Goal: Transaction & Acquisition: Purchase product/service

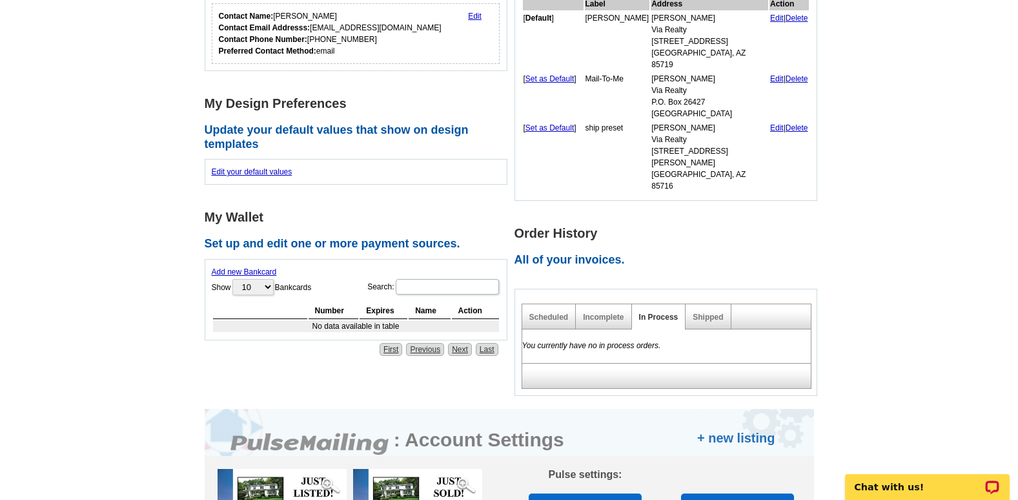
scroll to position [318, 0]
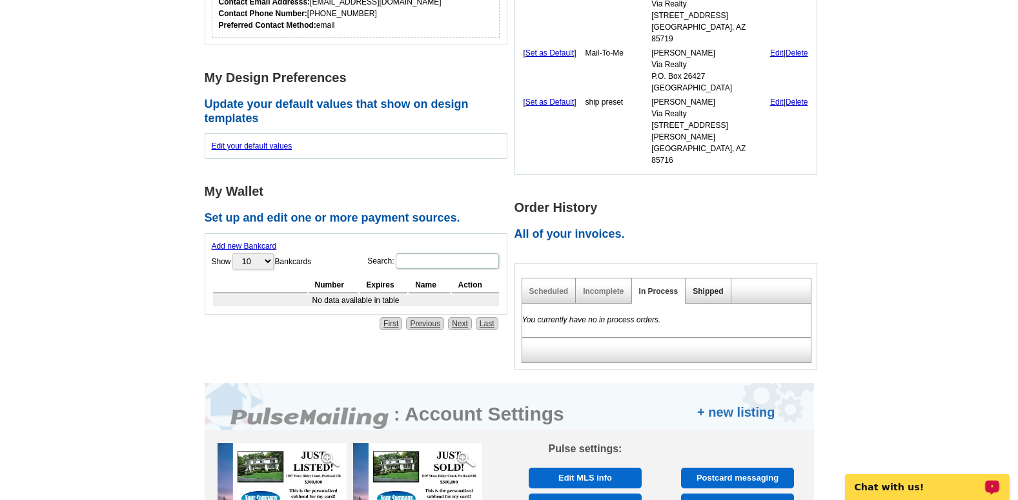
click at [700, 287] on link "Shipped" at bounding box center [708, 291] width 30 height 9
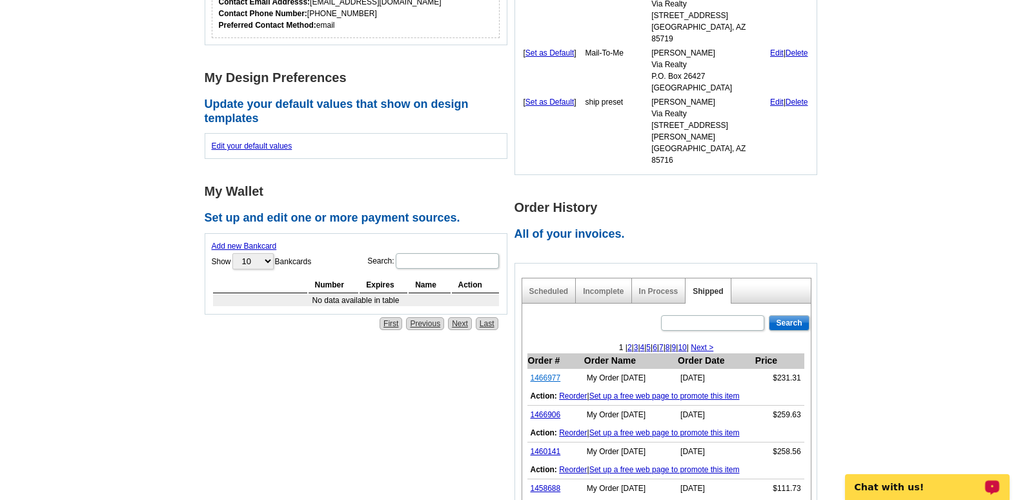
click at [541, 373] on link "1466977" at bounding box center [546, 377] width 30 height 9
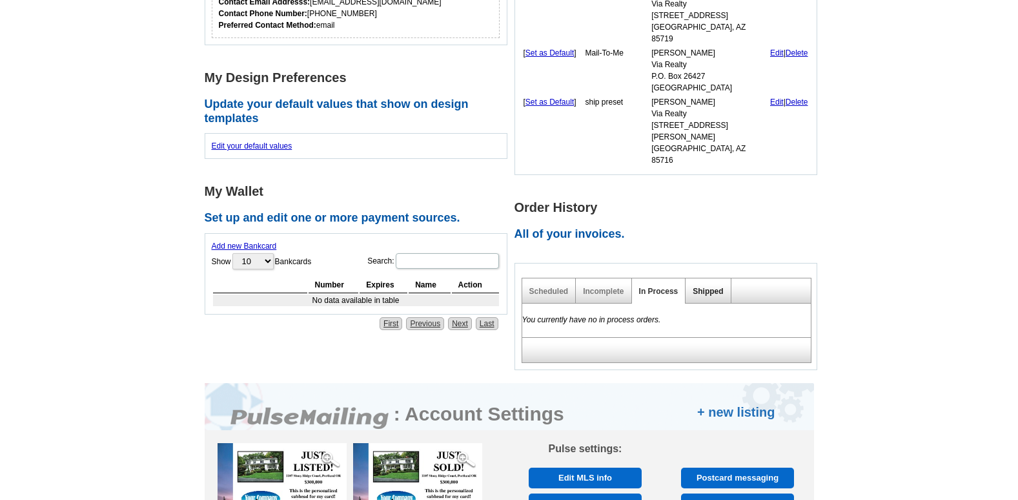
click at [707, 287] on link "Shipped" at bounding box center [708, 291] width 30 height 9
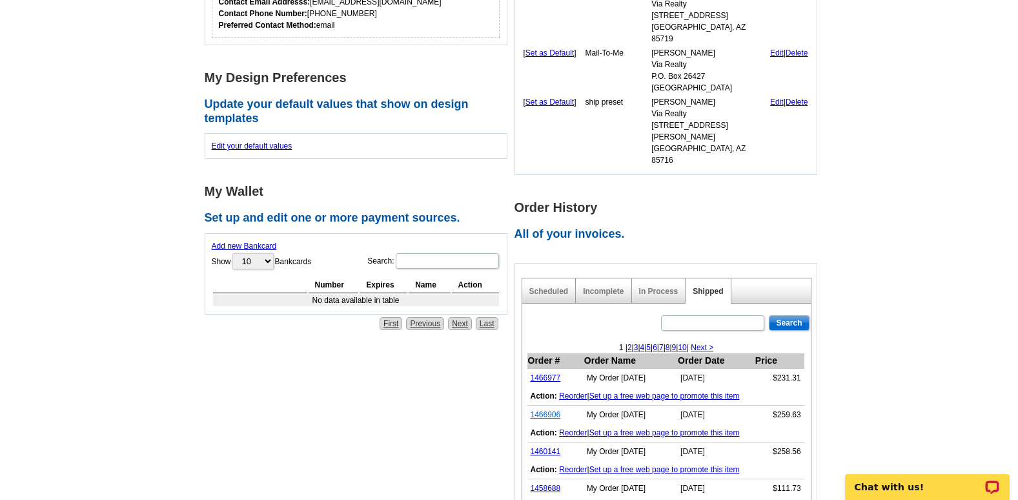
click at [549, 410] on link "1466906" at bounding box center [546, 414] width 30 height 9
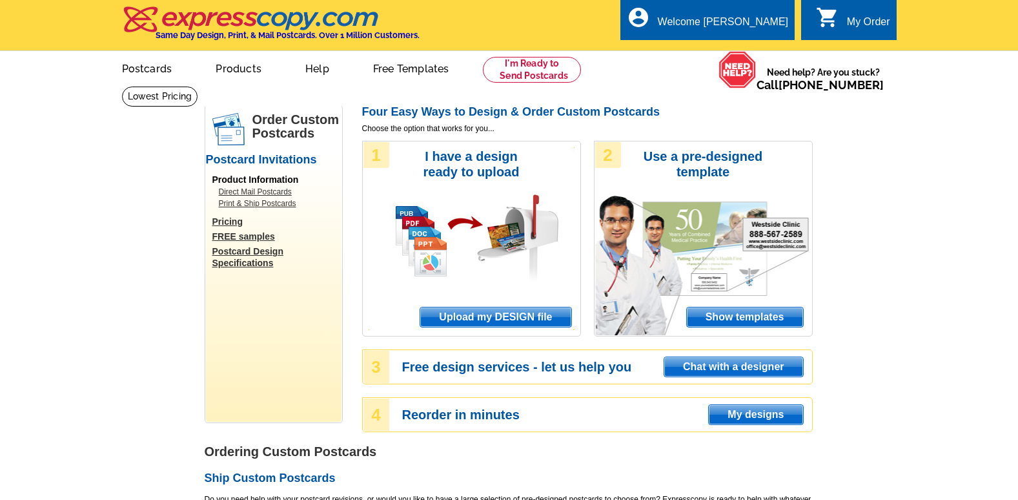
click at [326, 125] on h1 "Order Custom Postcards" at bounding box center [296, 126] width 89 height 27
click at [753, 47] on link "My Account" at bounding box center [756, 50] width 56 height 12
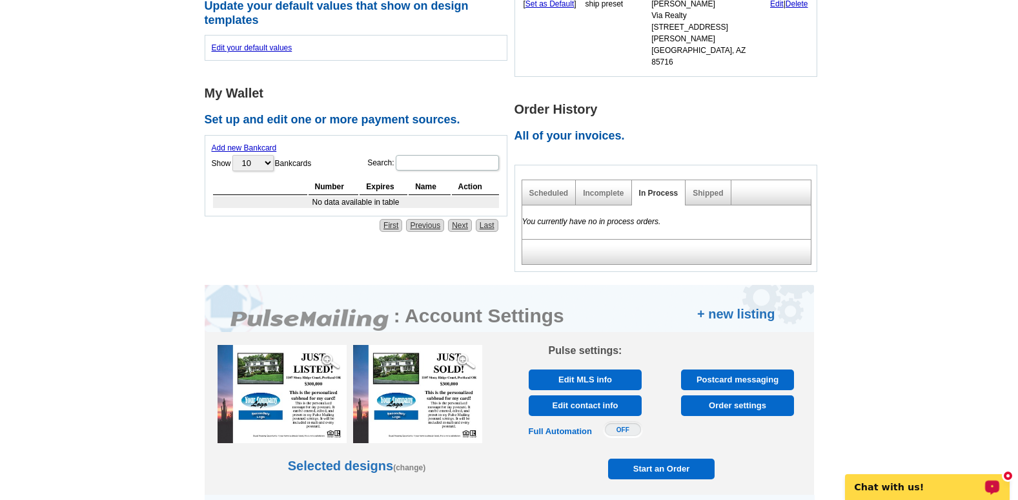
scroll to position [421, 0]
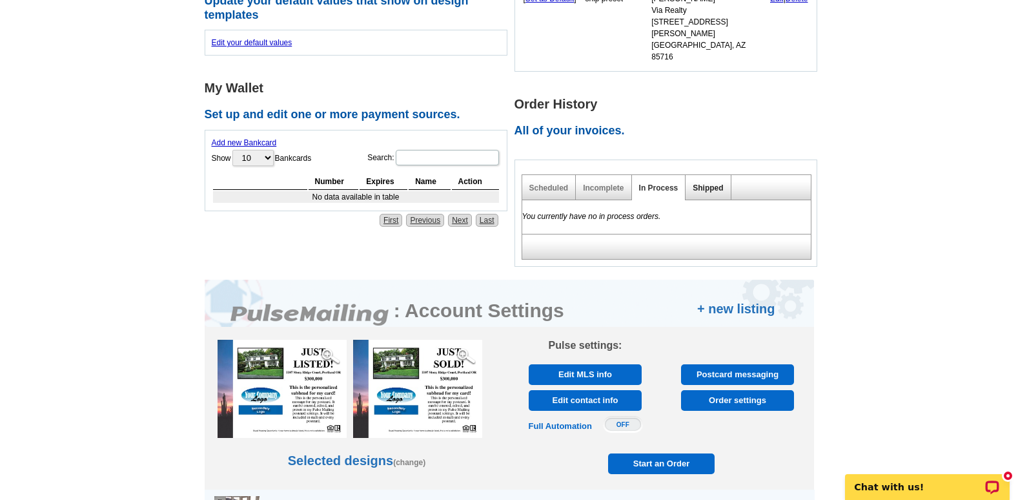
click at [698, 183] on link "Shipped" at bounding box center [708, 187] width 30 height 9
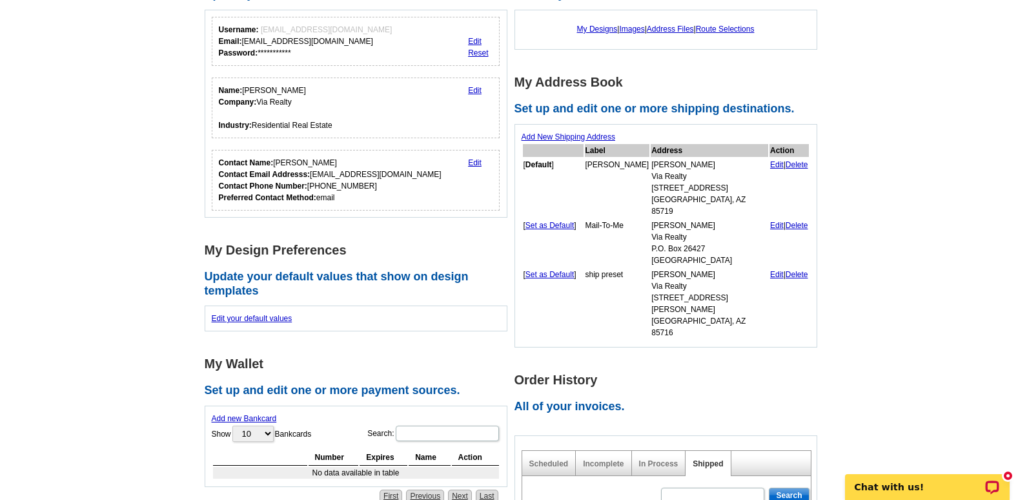
scroll to position [95, 0]
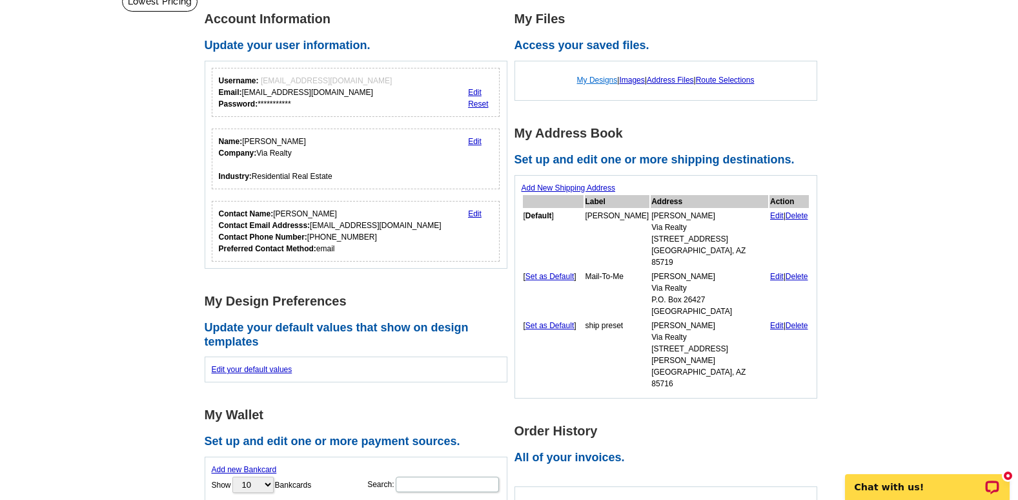
click at [588, 83] on link "My Designs" at bounding box center [597, 80] width 41 height 9
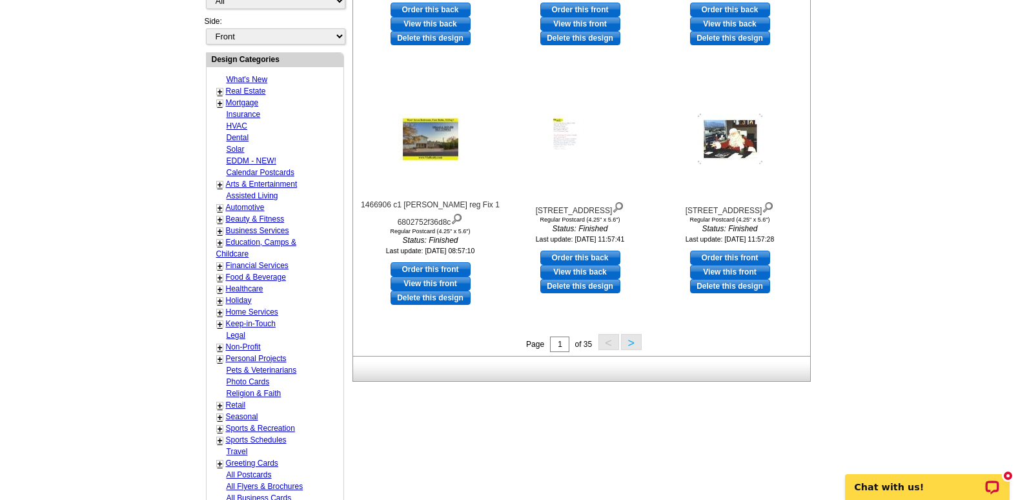
scroll to position [456, 0]
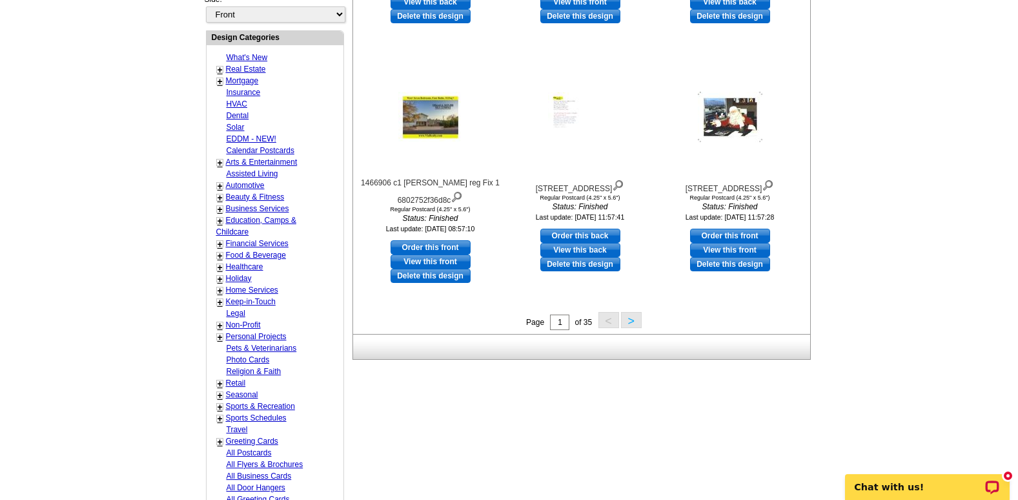
drag, startPoint x: 1017, startPoint y: 399, endPoint x: 984, endPoint y: 400, distance: 33.6
click at [984, 400] on main "Need Help? call 800-260-5887, chat with support, or have our designers make som…" at bounding box center [509, 89] width 1018 height 918
click at [640, 316] on button ">" at bounding box center [631, 320] width 21 height 16
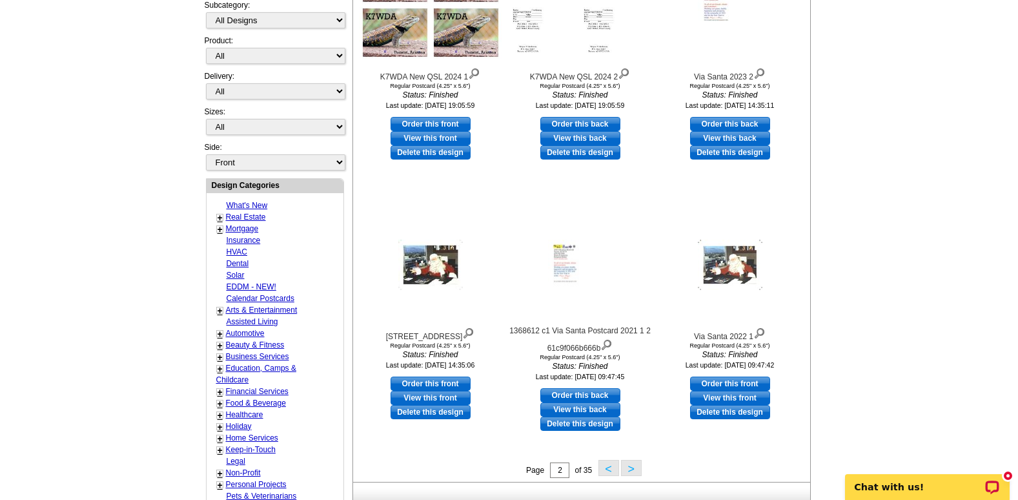
scroll to position [320, 0]
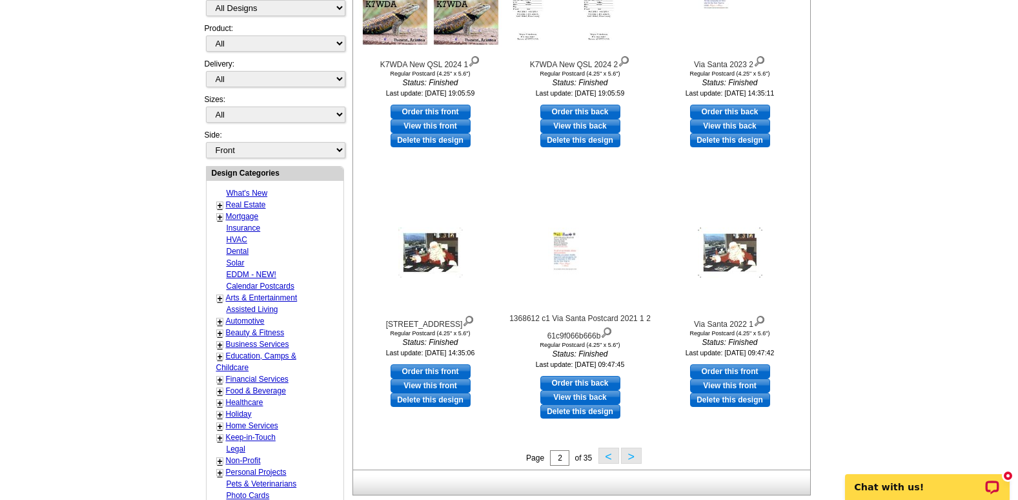
click at [626, 456] on button ">" at bounding box center [631, 455] width 21 height 16
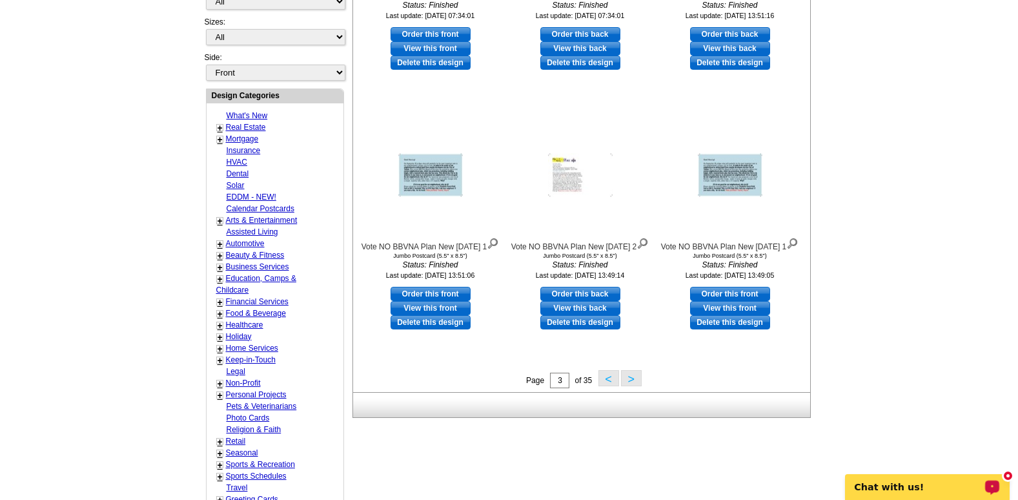
scroll to position [414, 0]
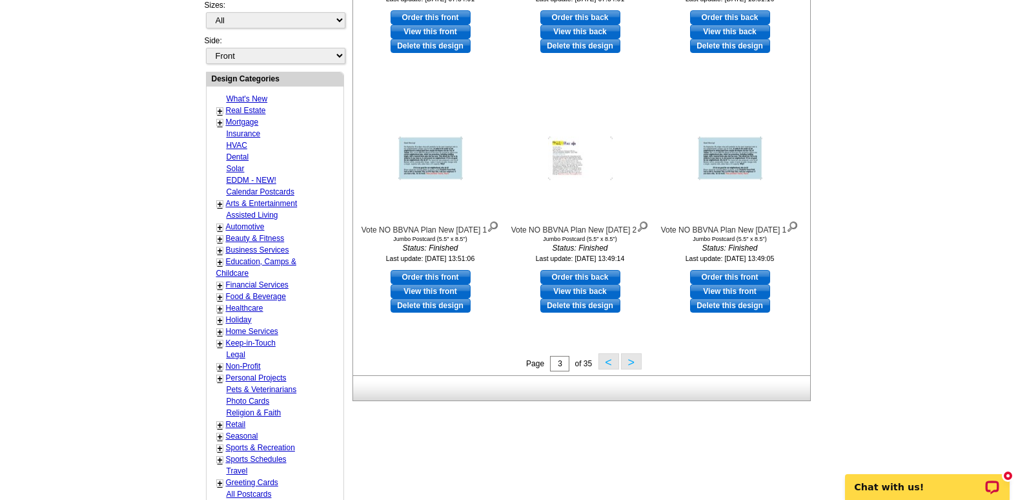
click at [629, 363] on button ">" at bounding box center [631, 361] width 21 height 16
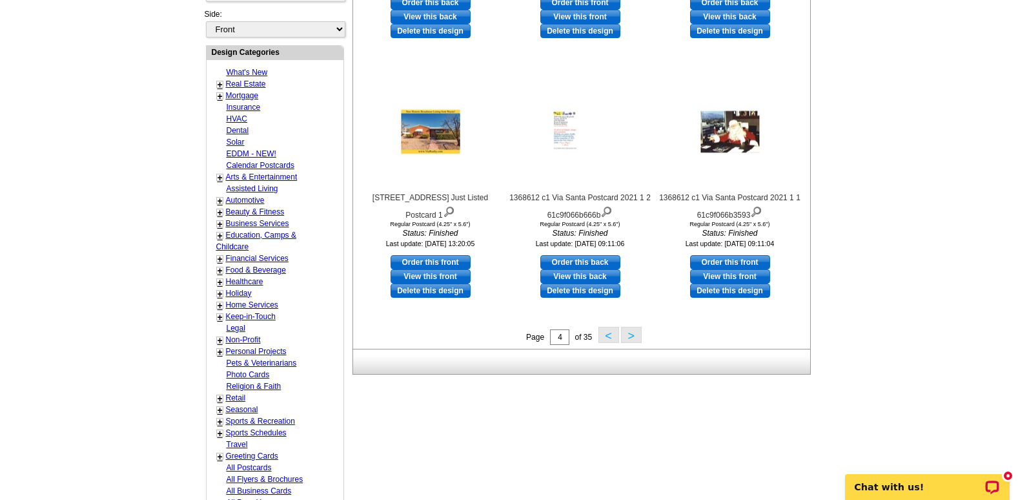
scroll to position [501, 0]
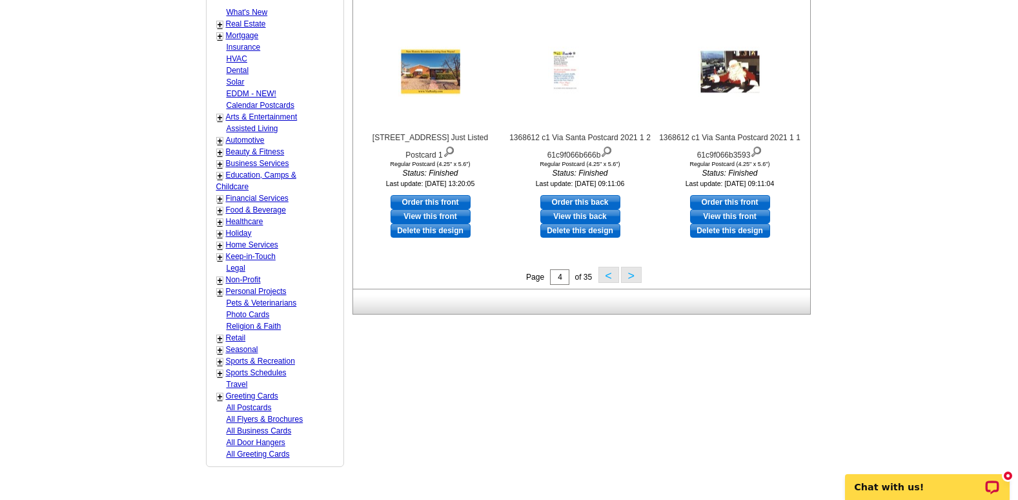
click at [632, 276] on button ">" at bounding box center [631, 275] width 21 height 16
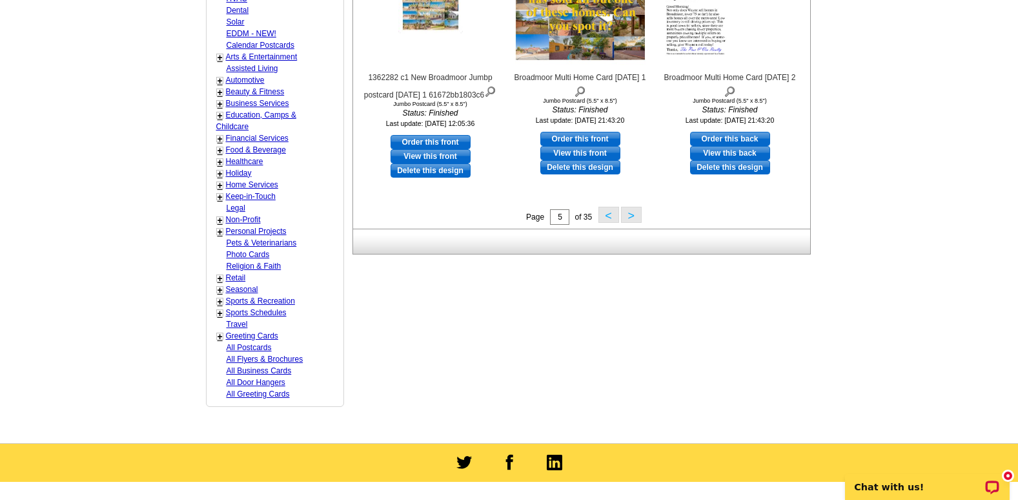
scroll to position [638, 0]
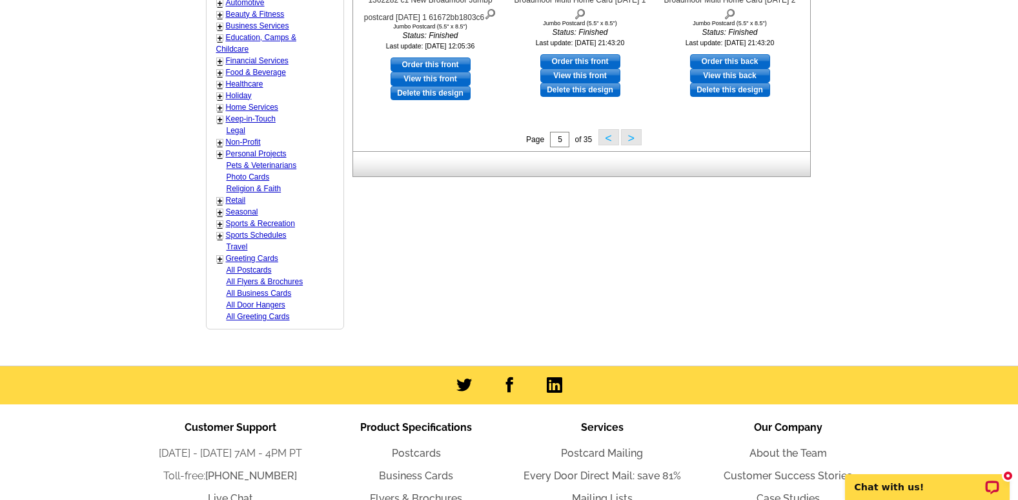
click at [631, 137] on button ">" at bounding box center [631, 137] width 21 height 16
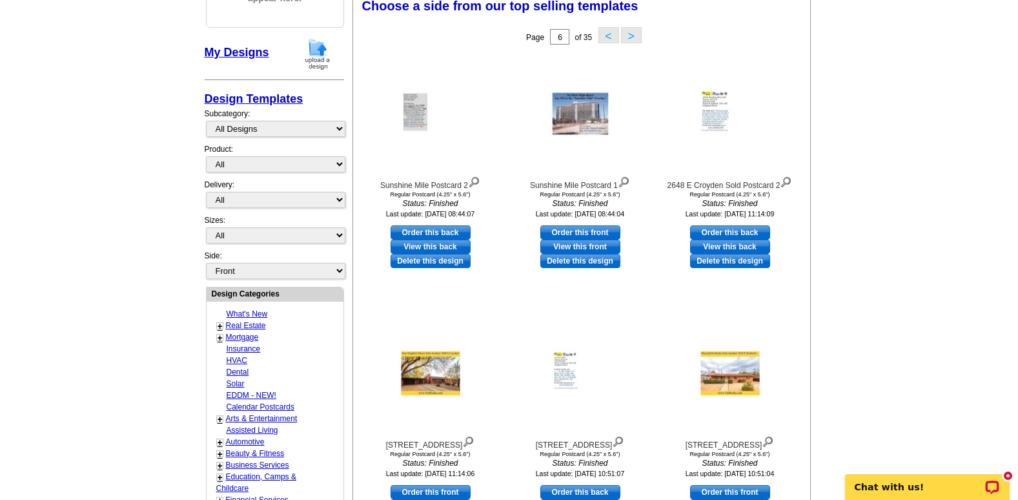
scroll to position [191, 0]
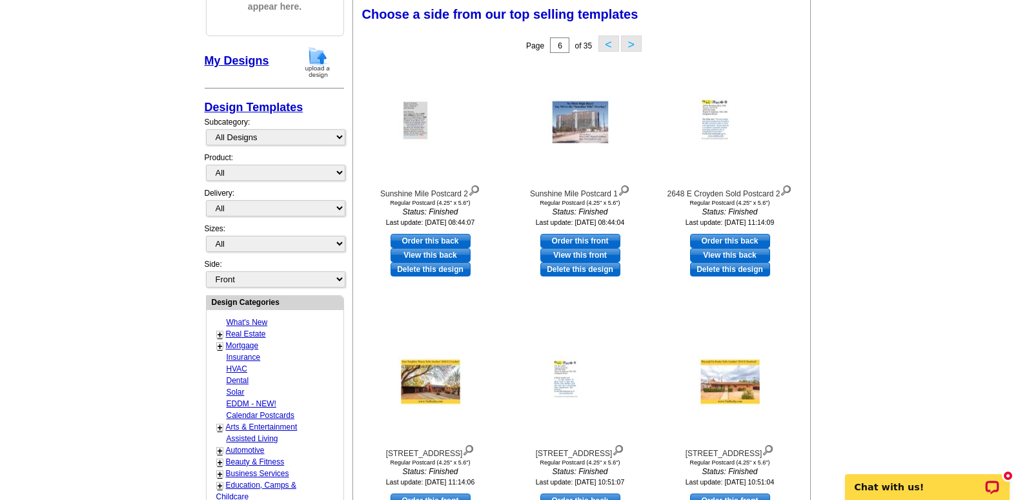
click at [629, 43] on button ">" at bounding box center [631, 43] width 21 height 16
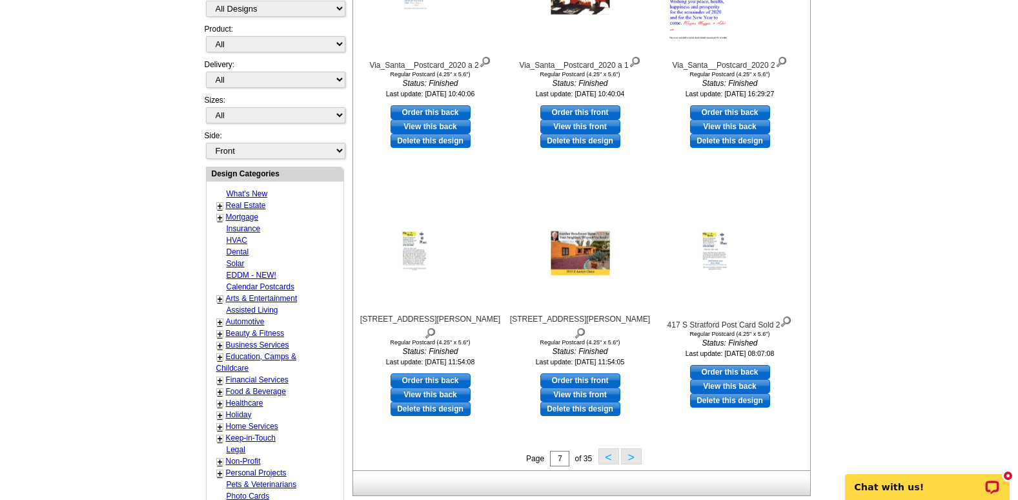
scroll to position [363, 0]
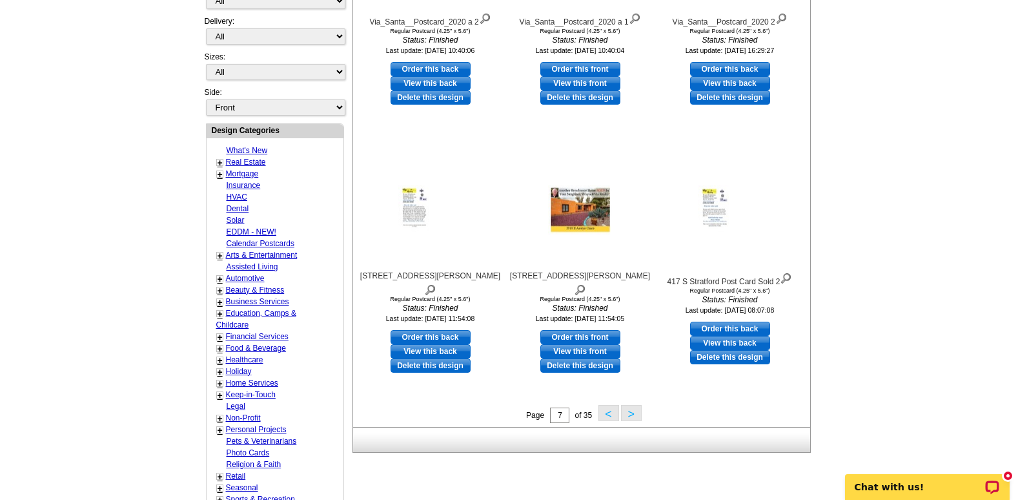
click at [631, 416] on button ">" at bounding box center [631, 413] width 21 height 16
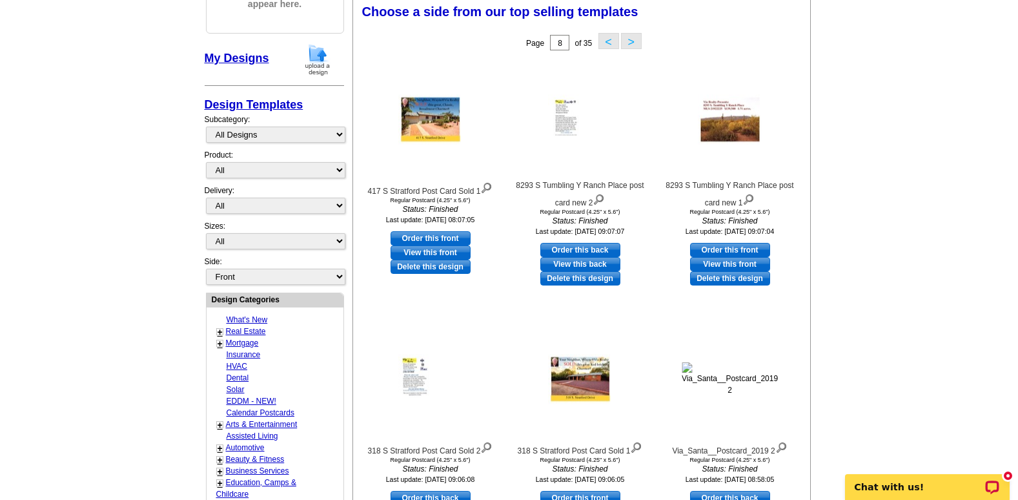
scroll to position [191, 0]
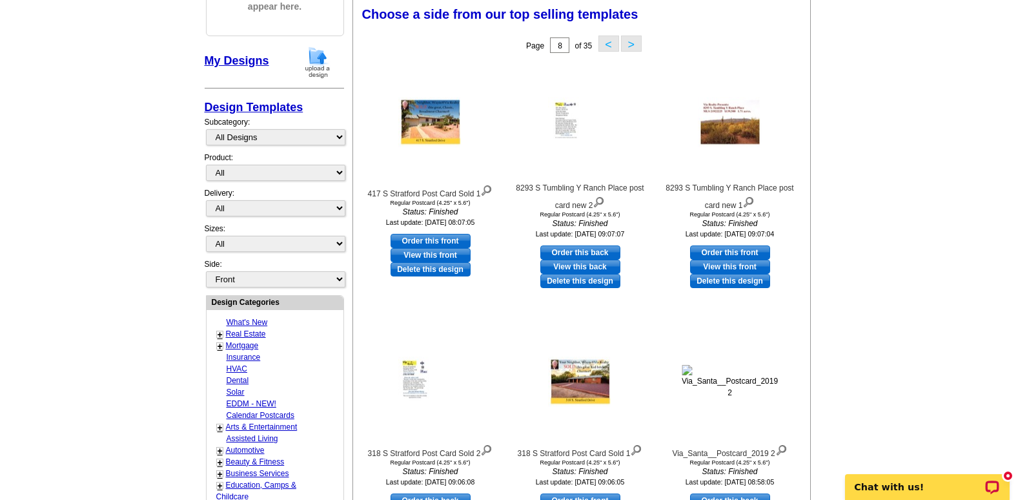
click at [635, 41] on button ">" at bounding box center [631, 43] width 21 height 16
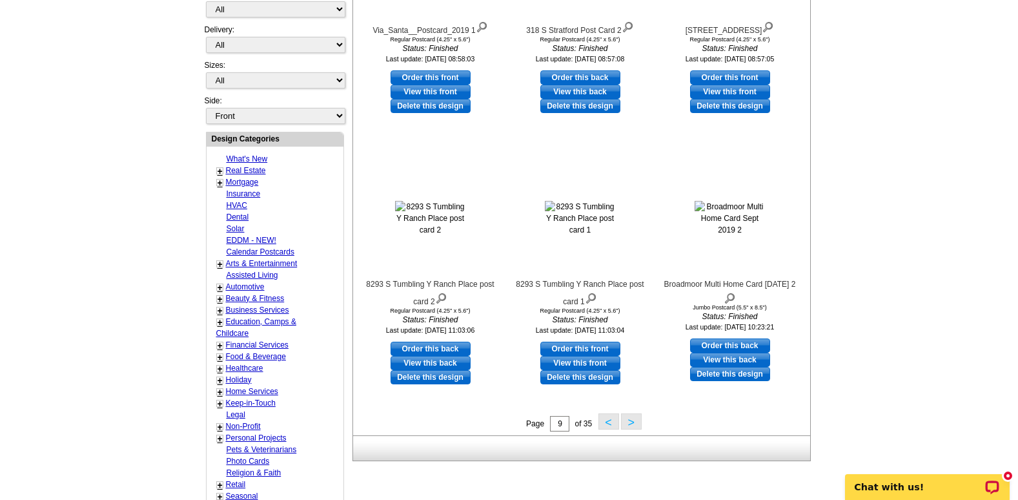
scroll to position [372, 0]
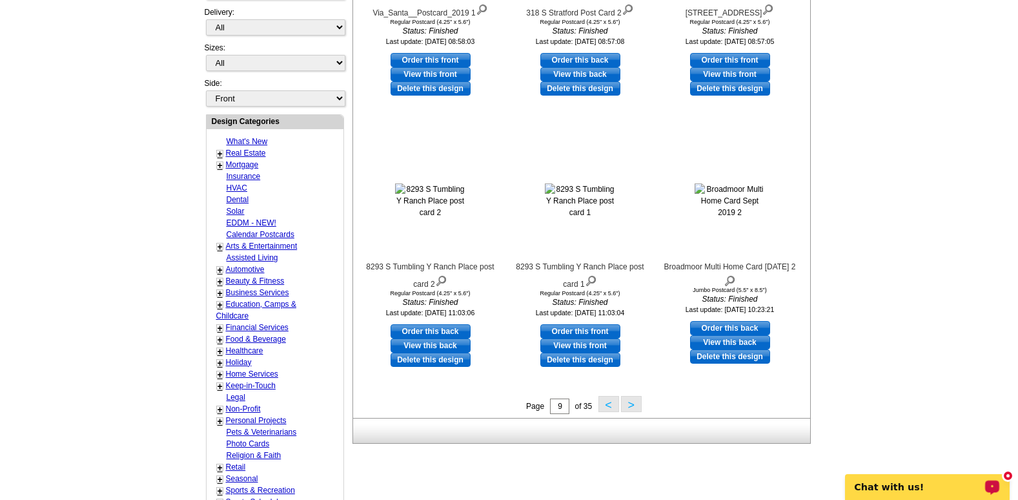
click at [629, 409] on button ">" at bounding box center [631, 404] width 21 height 16
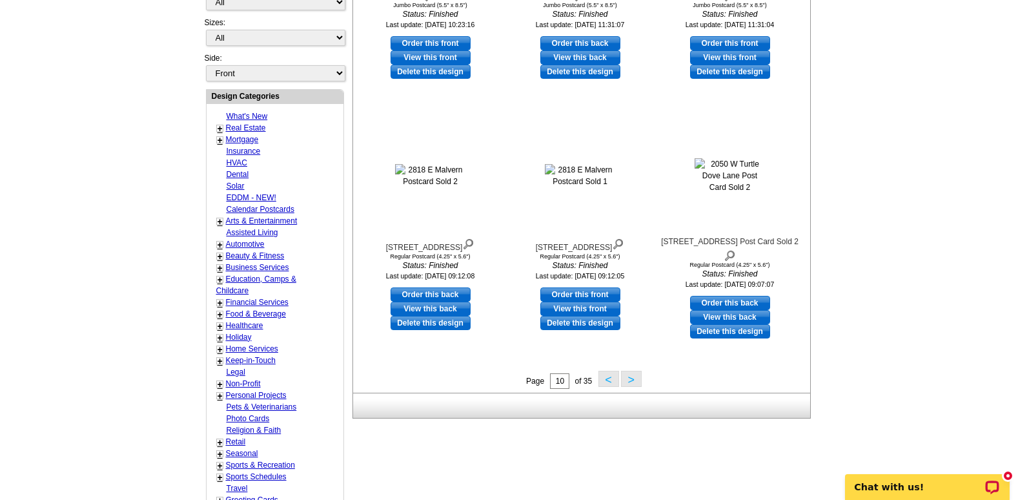
scroll to position [414, 0]
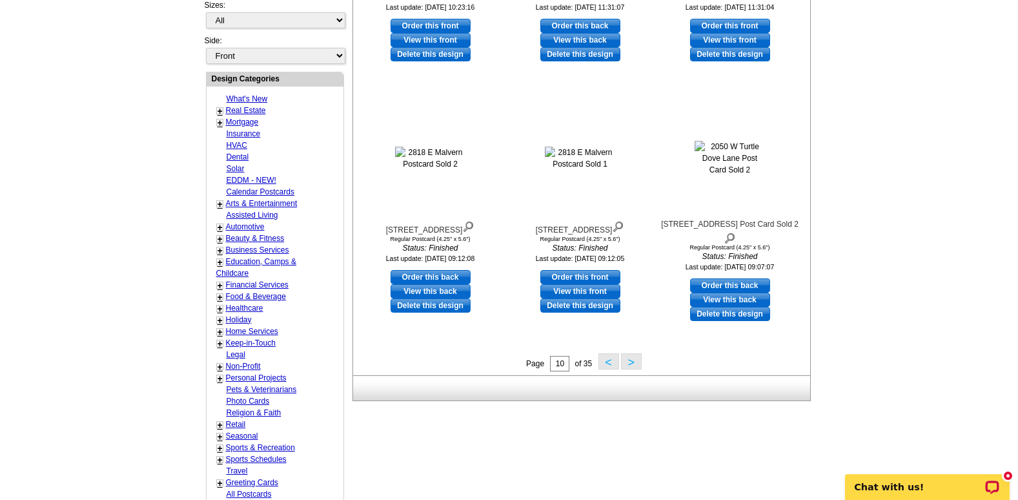
click at [631, 362] on button ">" at bounding box center [631, 361] width 21 height 16
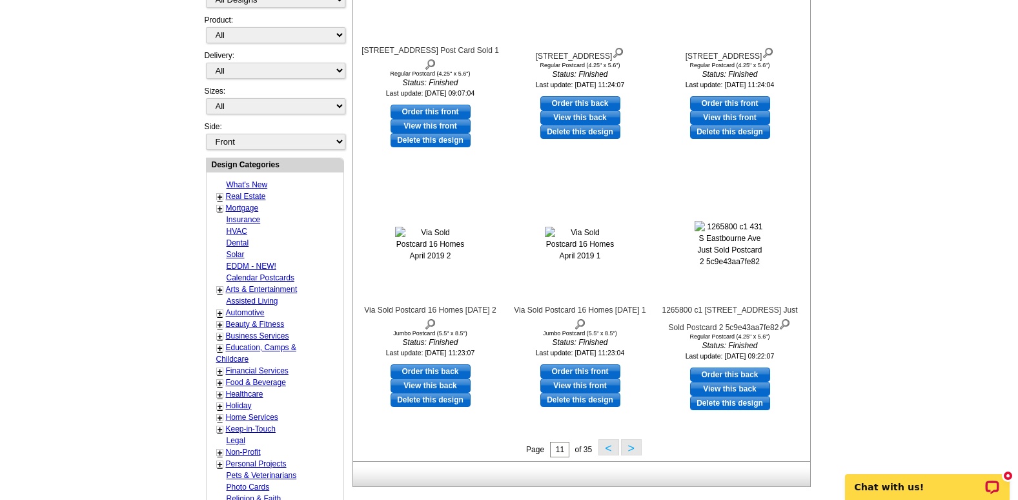
scroll to position [346, 0]
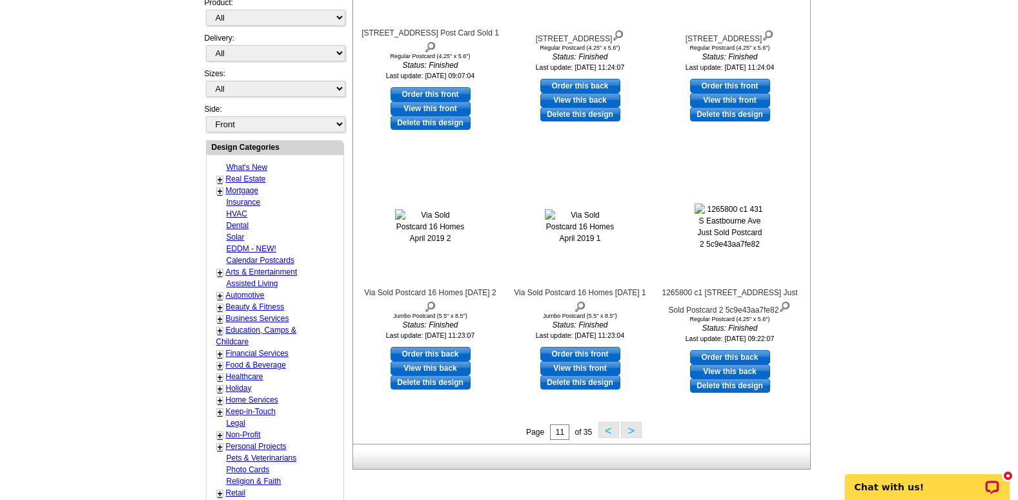
click at [631, 430] on button ">" at bounding box center [631, 429] width 21 height 16
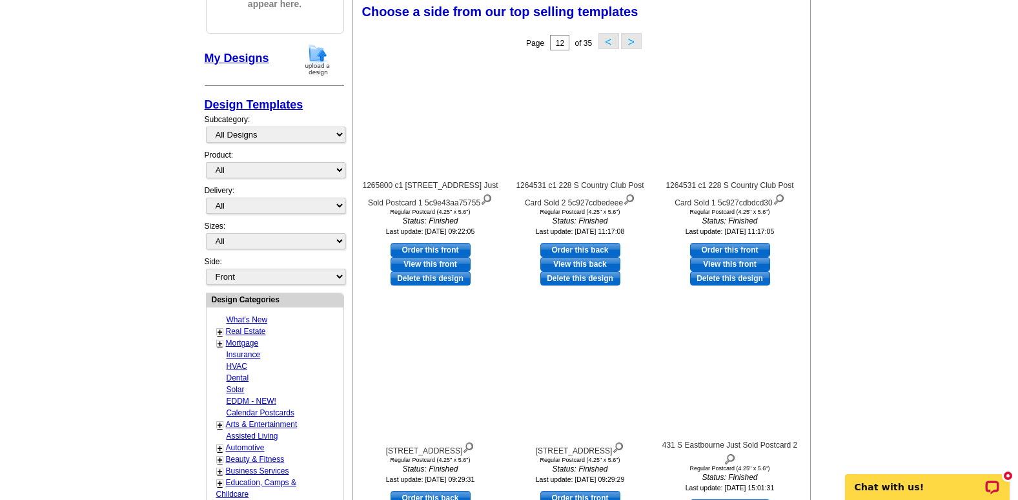
scroll to position [191, 0]
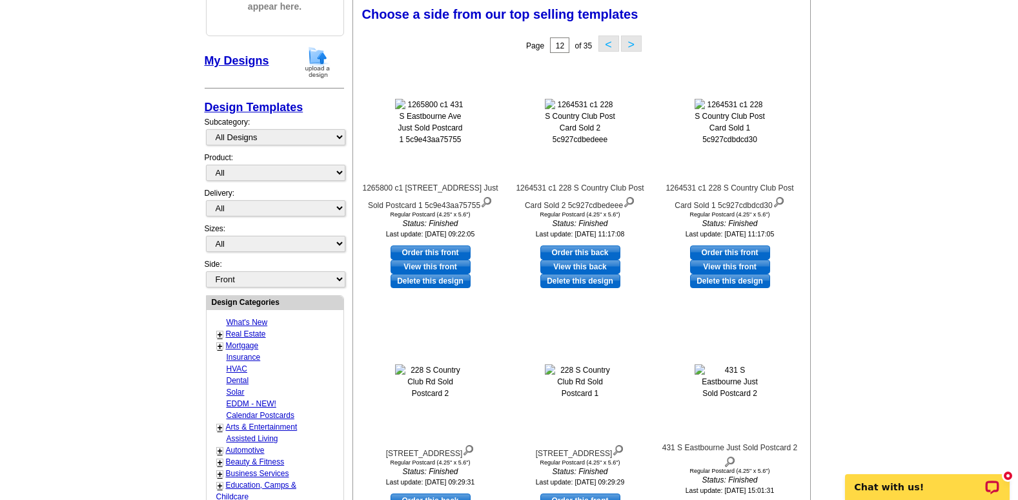
click at [633, 45] on button ">" at bounding box center [631, 43] width 21 height 16
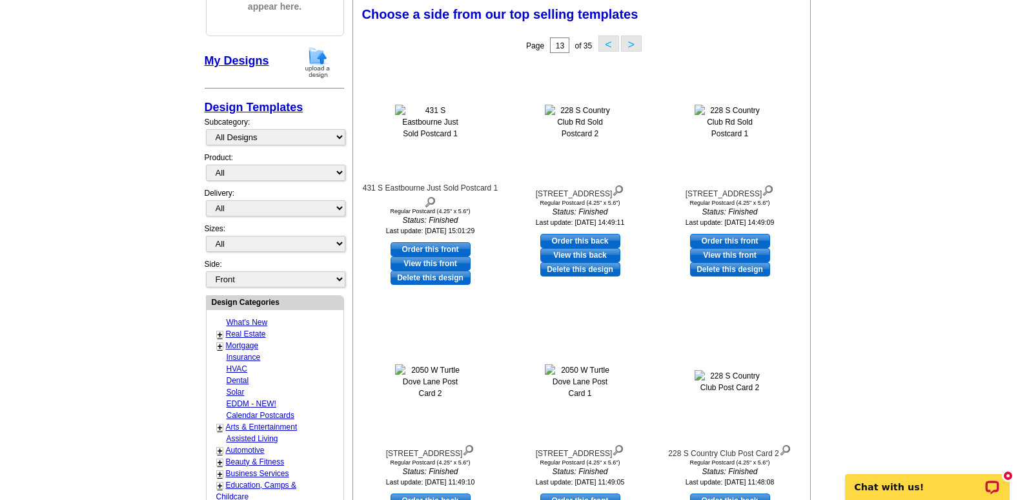
click at [633, 45] on button ">" at bounding box center [631, 43] width 21 height 16
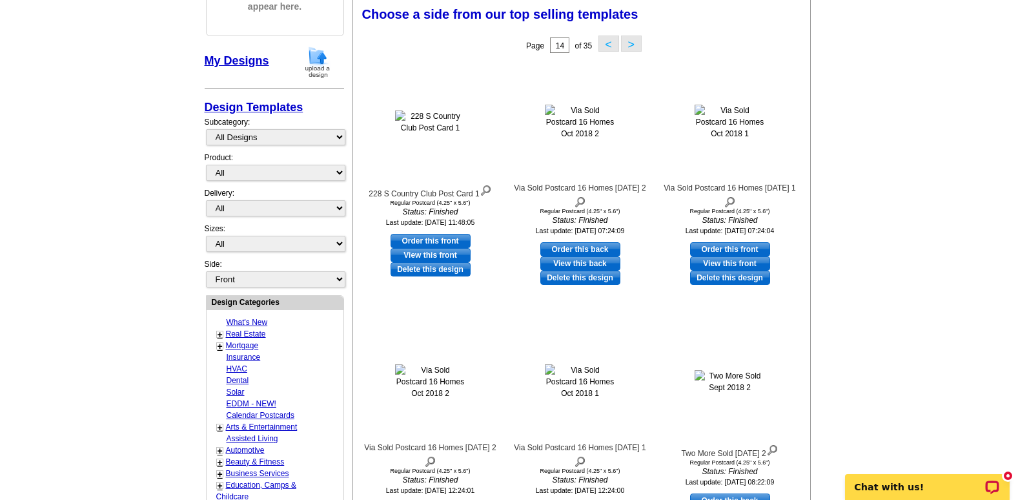
click at [633, 45] on button ">" at bounding box center [631, 43] width 21 height 16
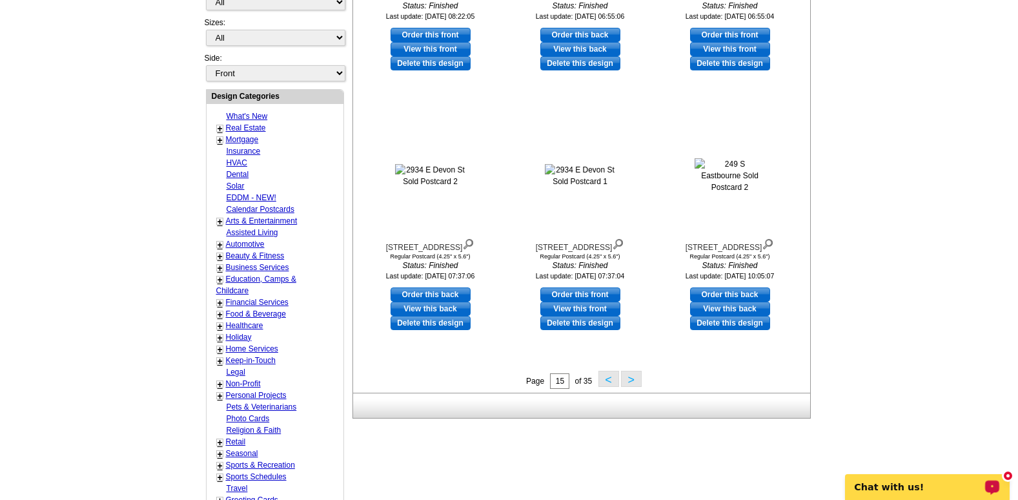
scroll to position [440, 0]
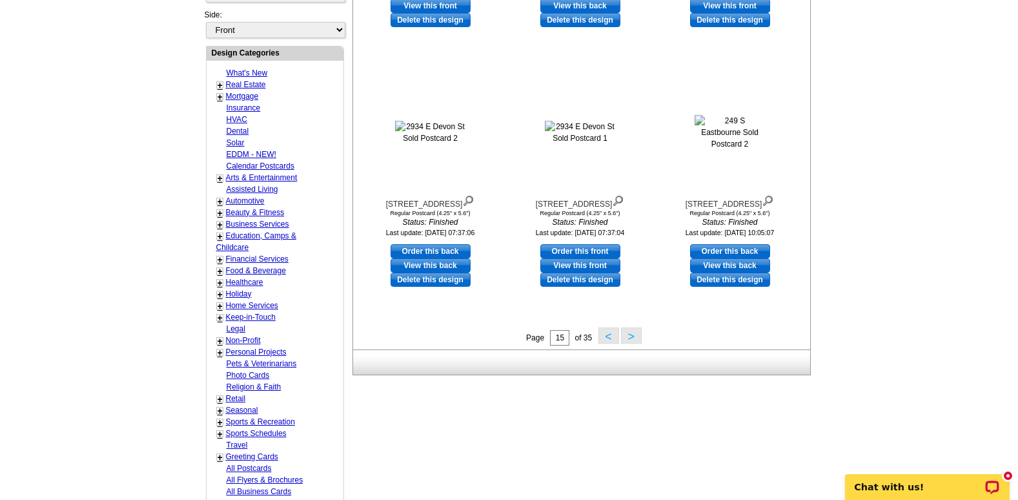
click at [631, 341] on button ">" at bounding box center [631, 335] width 21 height 16
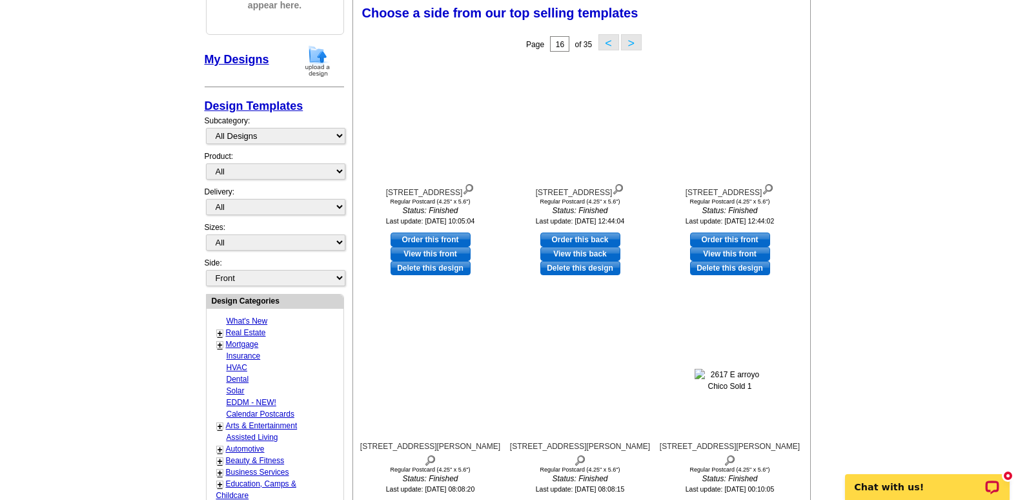
scroll to position [191, 0]
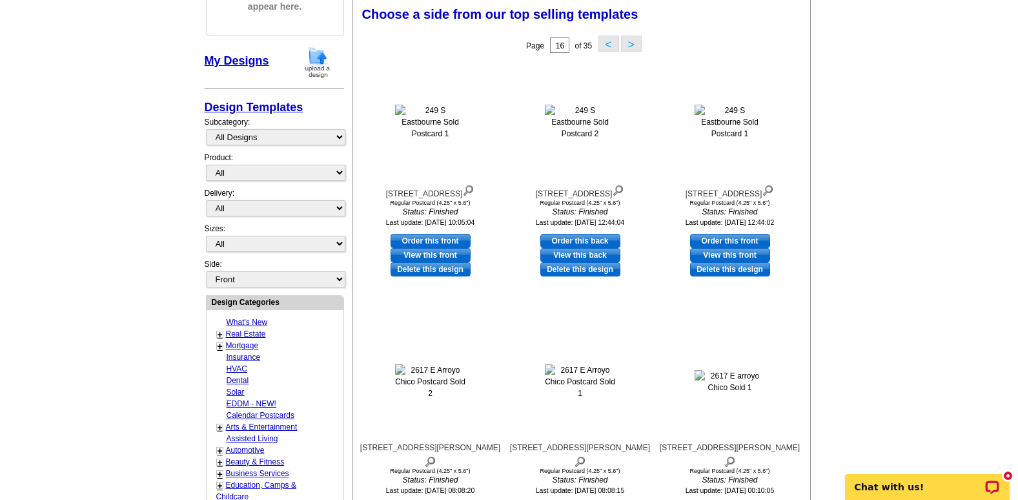
click at [631, 42] on button ">" at bounding box center [631, 43] width 21 height 16
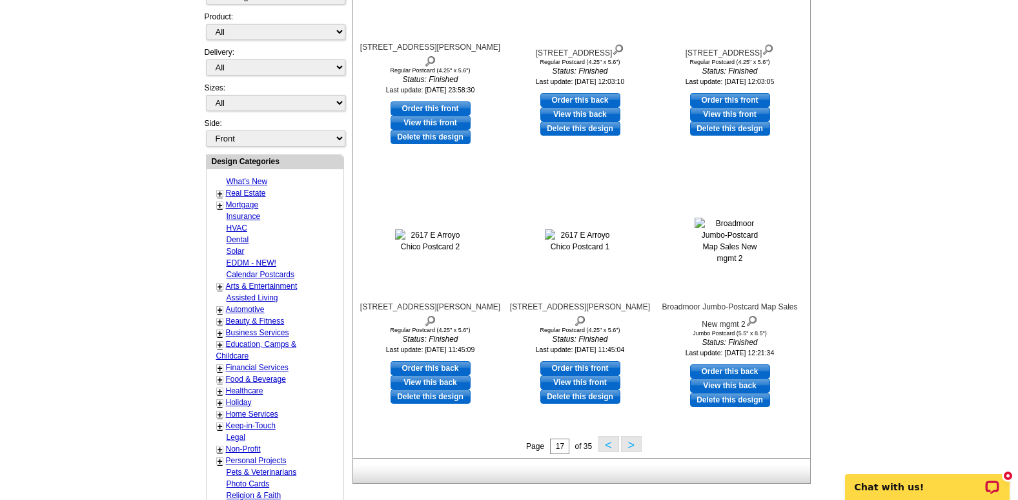
scroll to position [338, 0]
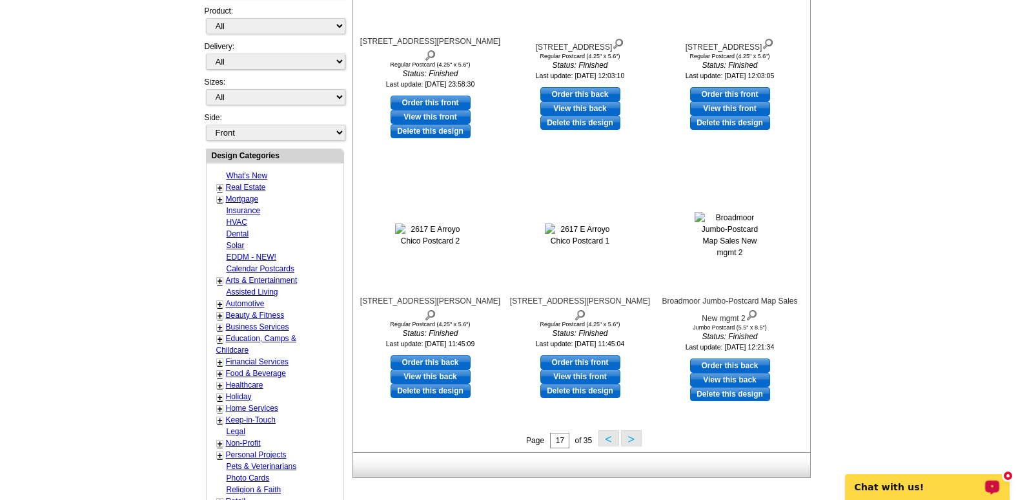
click at [630, 440] on button ">" at bounding box center [631, 438] width 21 height 16
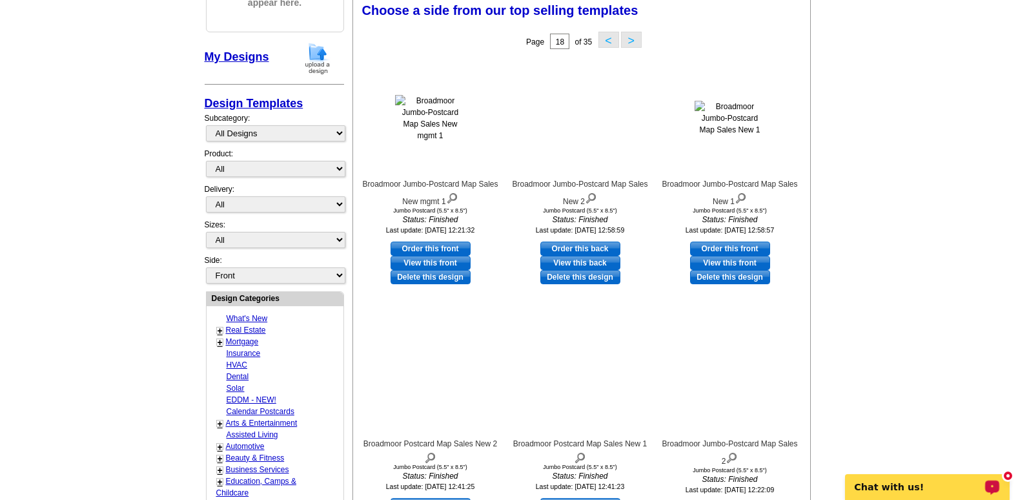
scroll to position [191, 0]
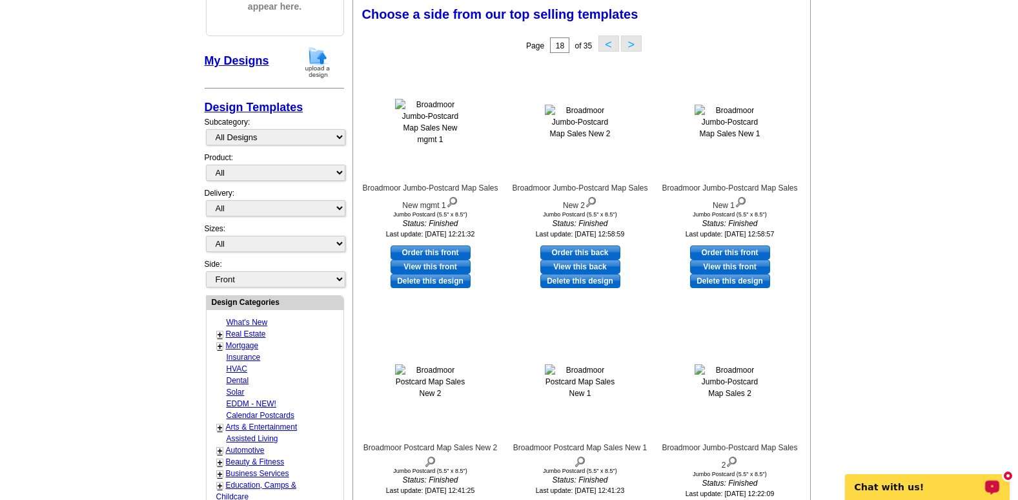
click at [627, 46] on button ">" at bounding box center [631, 43] width 21 height 16
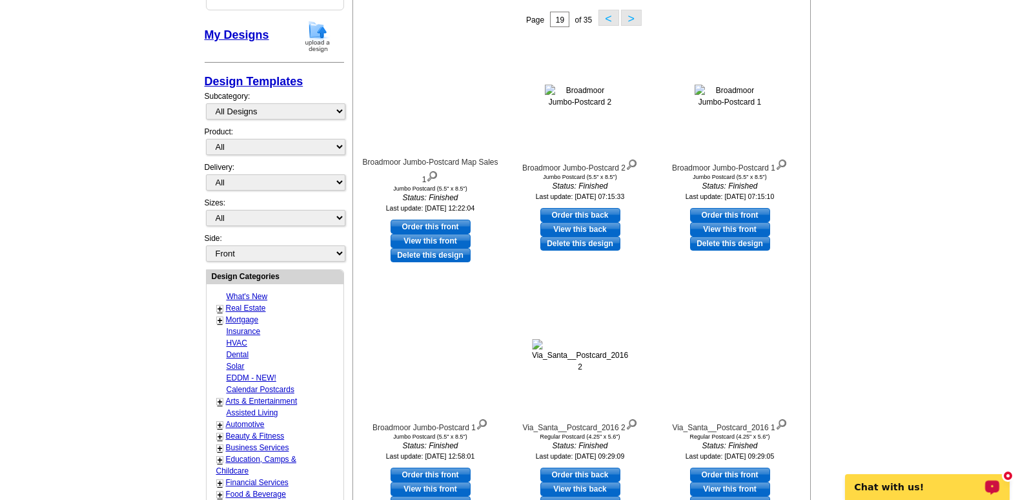
scroll to position [337, 0]
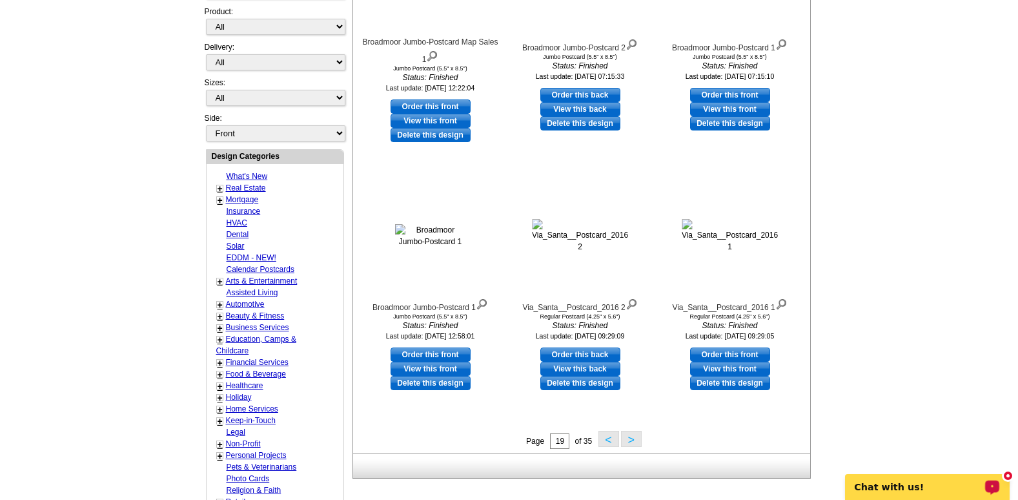
click at [630, 441] on button ">" at bounding box center [631, 439] width 21 height 16
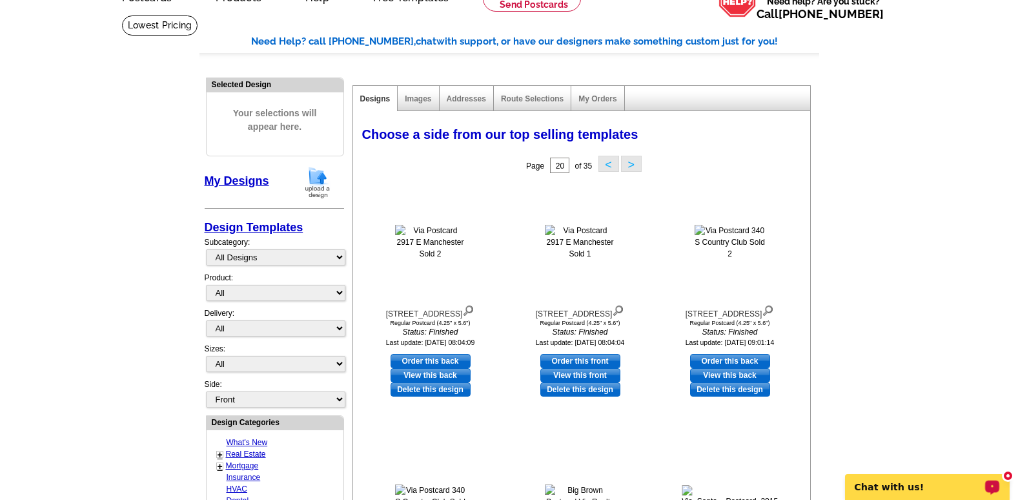
scroll to position [28, 0]
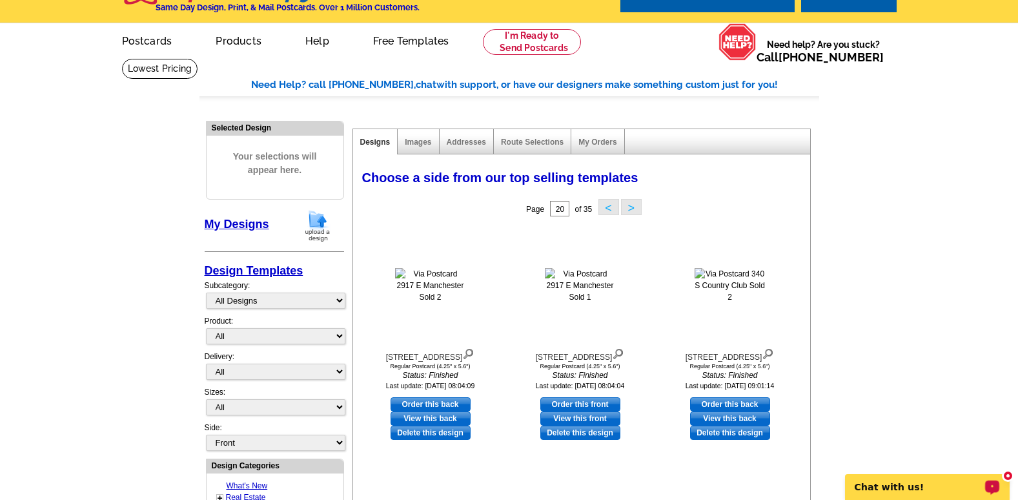
click at [627, 204] on button ">" at bounding box center [631, 207] width 21 height 16
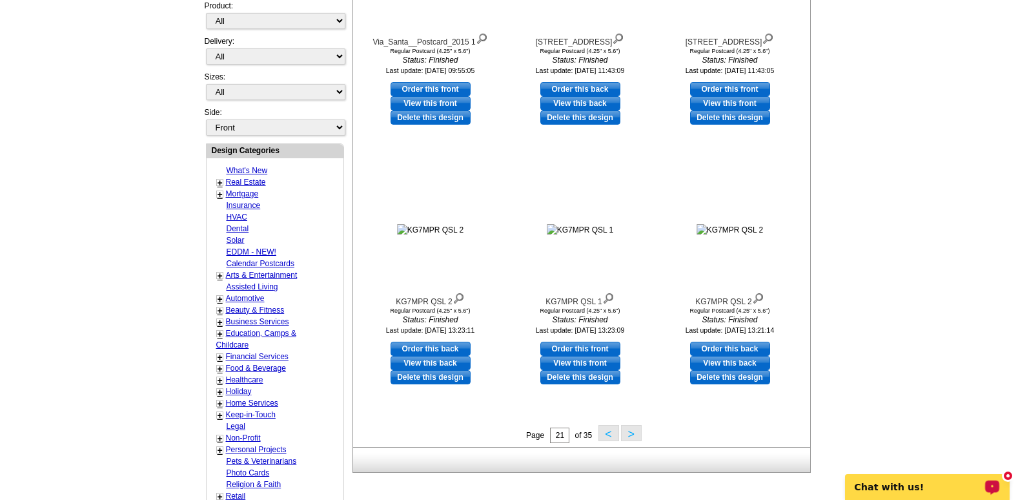
scroll to position [354, 0]
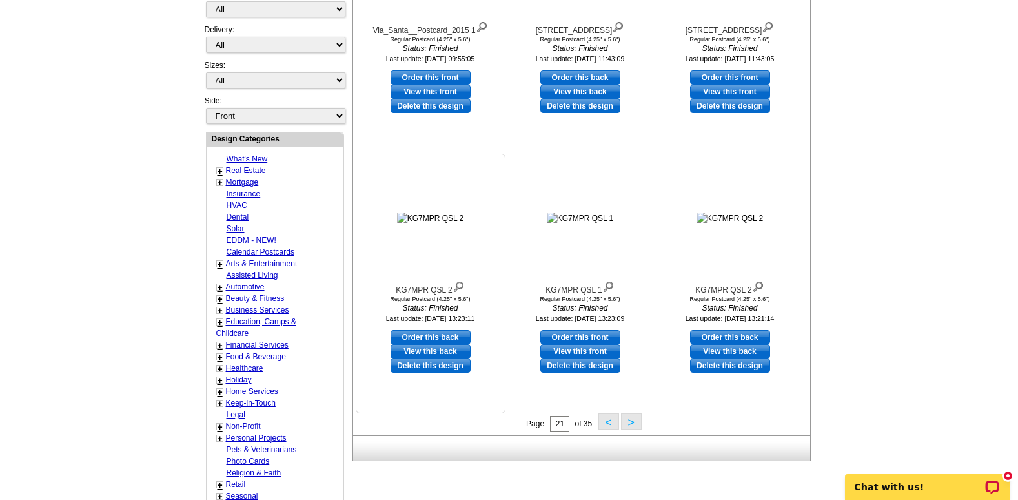
click at [427, 220] on img at bounding box center [430, 218] width 67 height 12
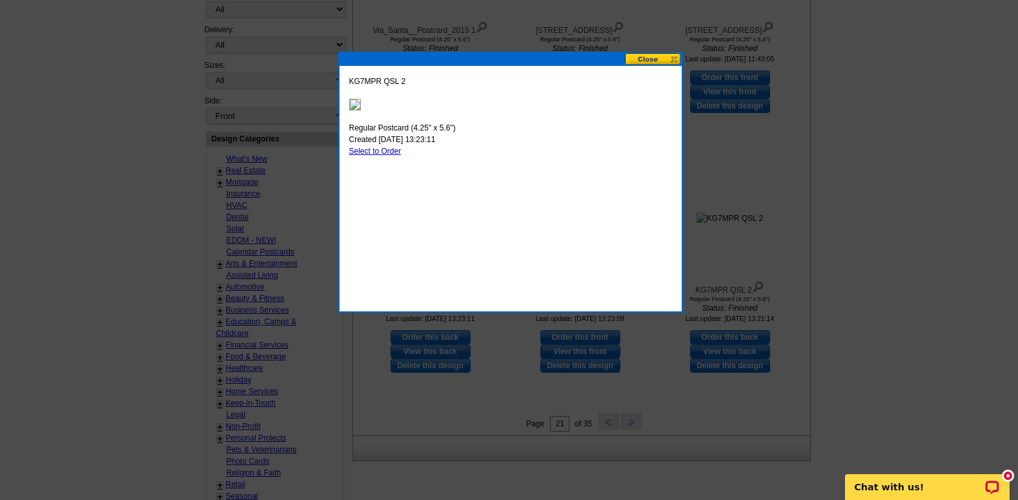
click at [351, 99] on img at bounding box center [355, 105] width 12 height 12
click at [353, 105] on img at bounding box center [355, 105] width 12 height 12
click at [650, 57] on button at bounding box center [653, 59] width 57 height 12
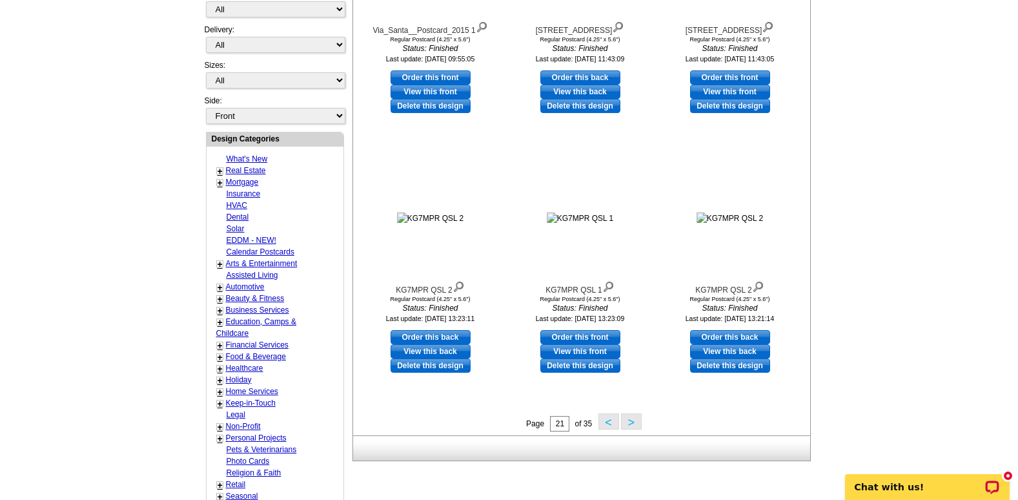
click at [627, 426] on button ">" at bounding box center [631, 421] width 21 height 16
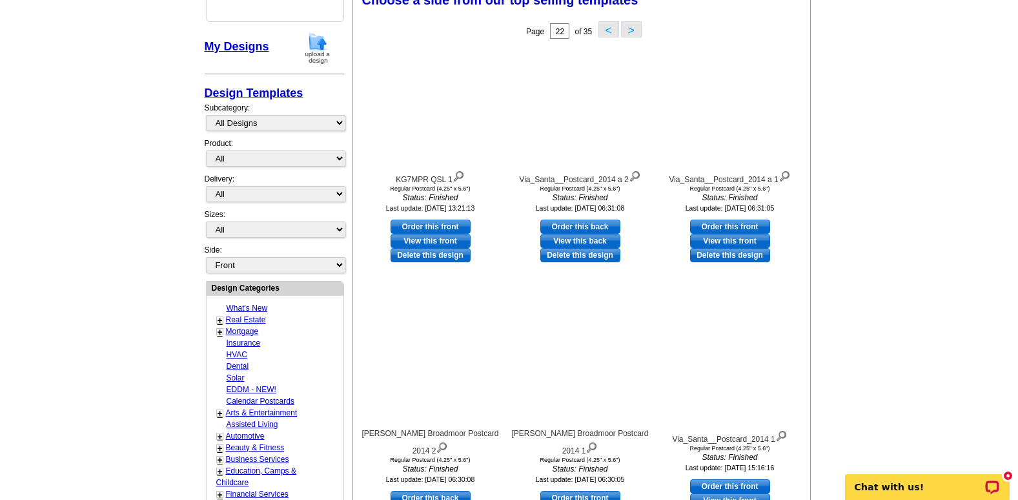
scroll to position [191, 0]
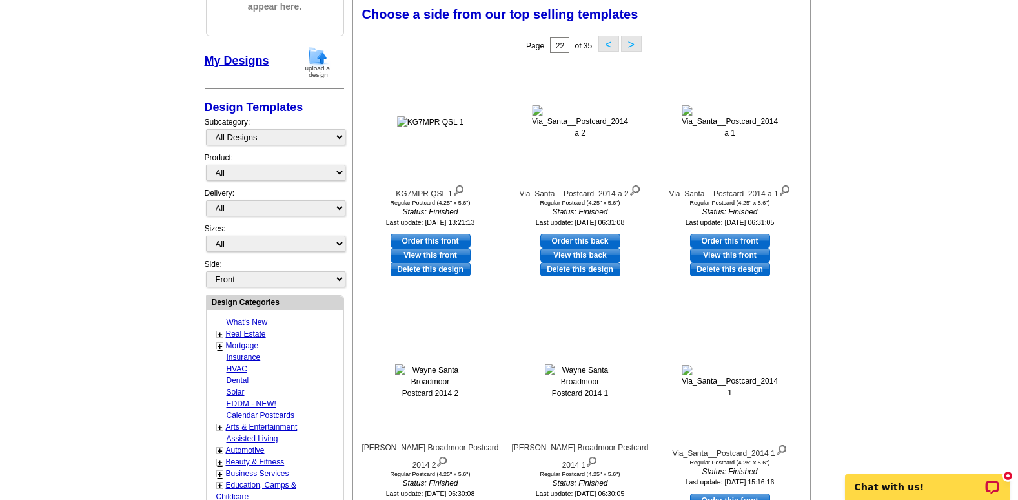
click at [633, 44] on button ">" at bounding box center [631, 43] width 21 height 16
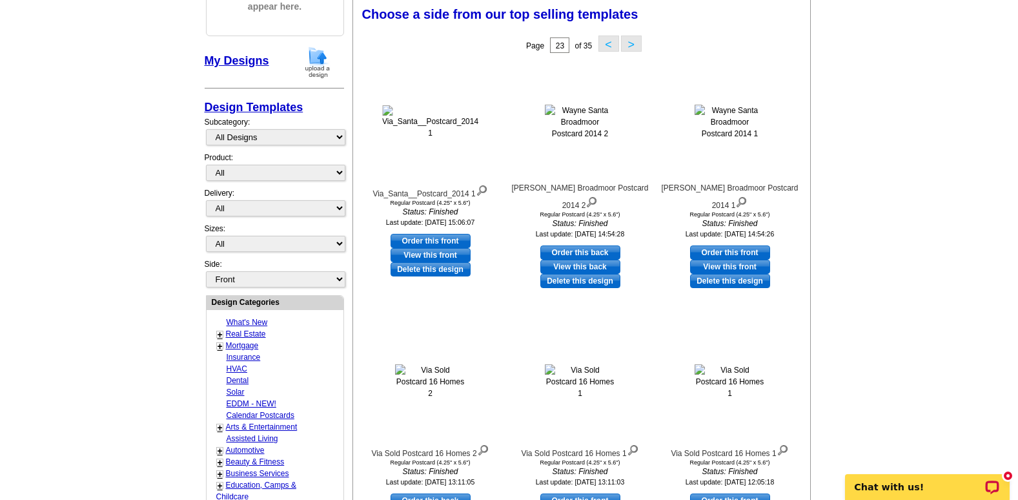
click at [634, 45] on button ">" at bounding box center [631, 43] width 21 height 16
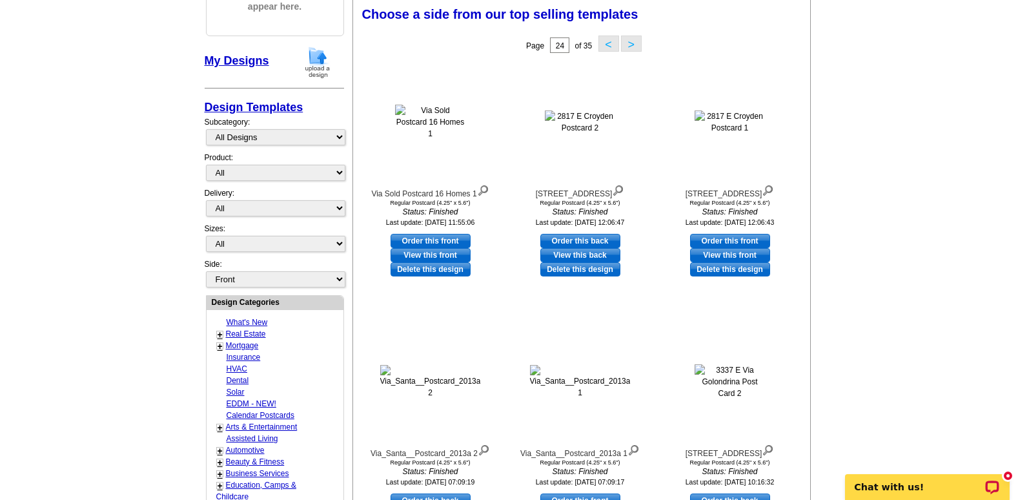
click at [634, 45] on button ">" at bounding box center [631, 43] width 21 height 16
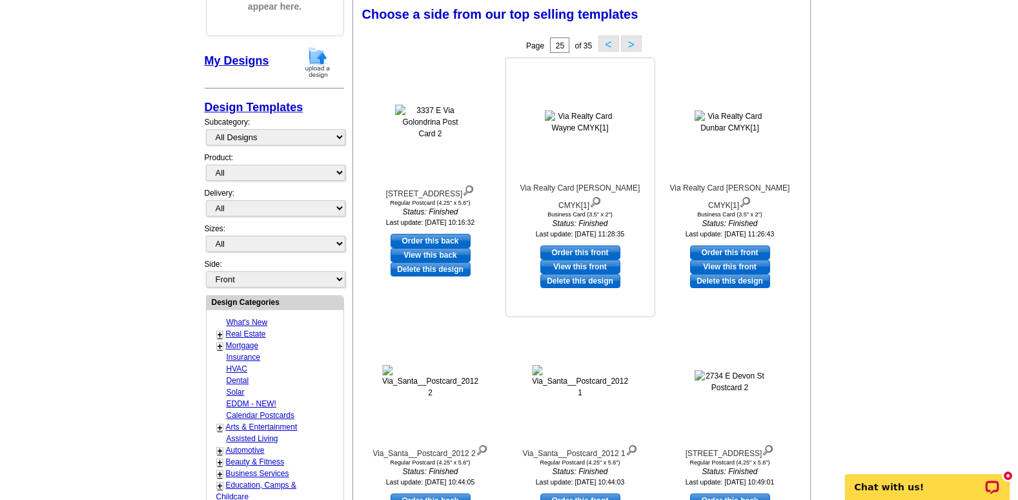
click at [573, 123] on img at bounding box center [580, 121] width 71 height 23
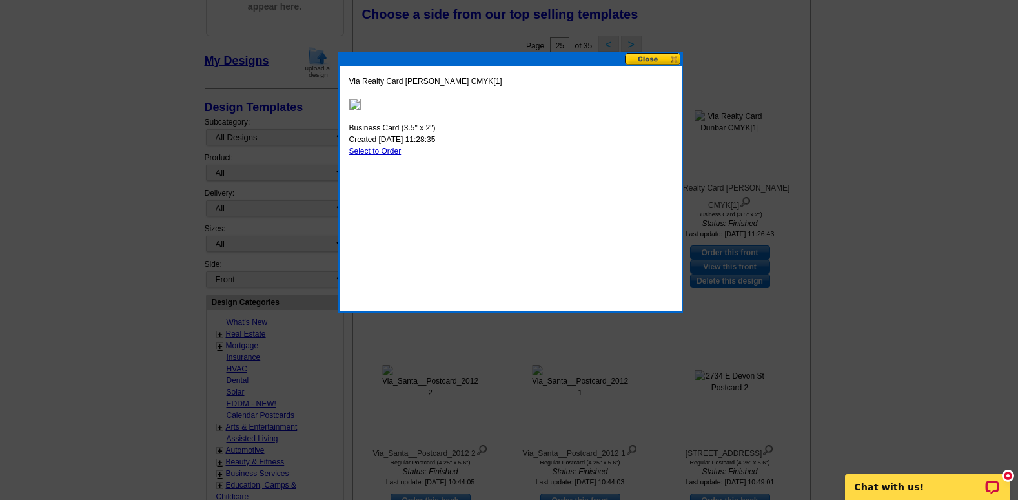
click at [381, 154] on link "Select to Order" at bounding box center [375, 151] width 52 height 9
select select "5"
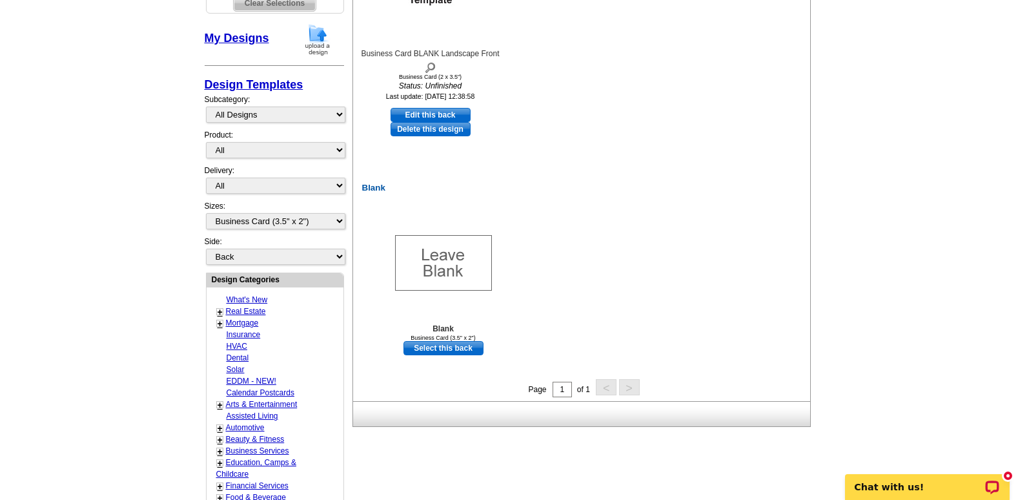
scroll to position [379, 0]
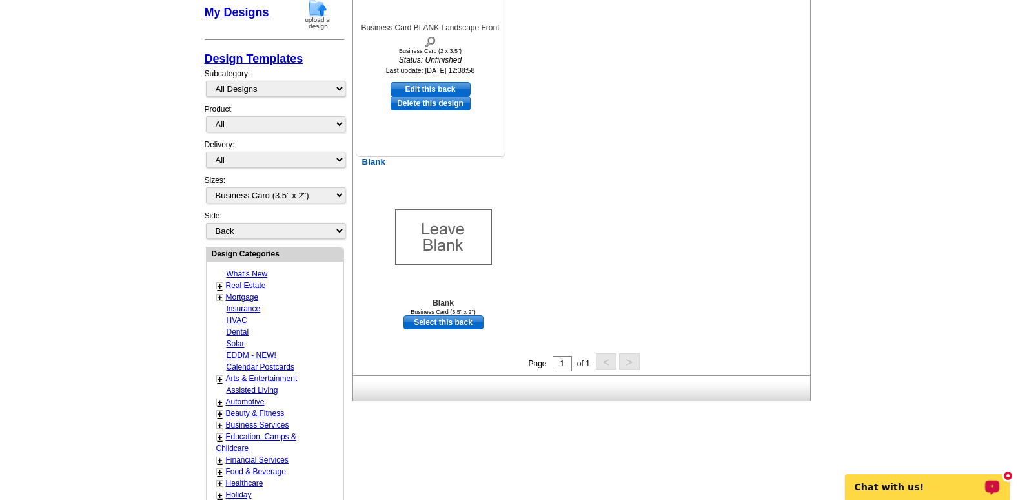
click at [429, 87] on link "Edit this back" at bounding box center [430, 89] width 80 height 14
select select "front"
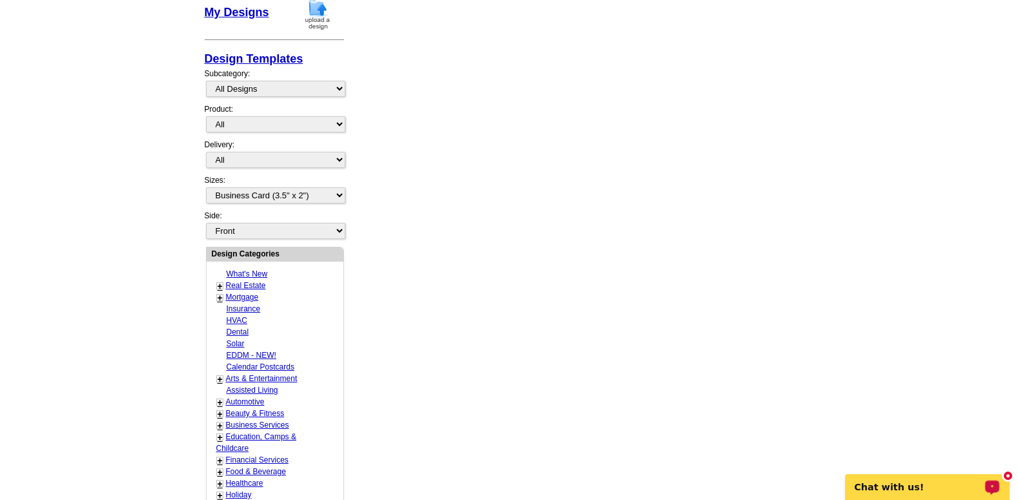
scroll to position [0, 0]
